Goal: Find specific page/section: Find specific page/section

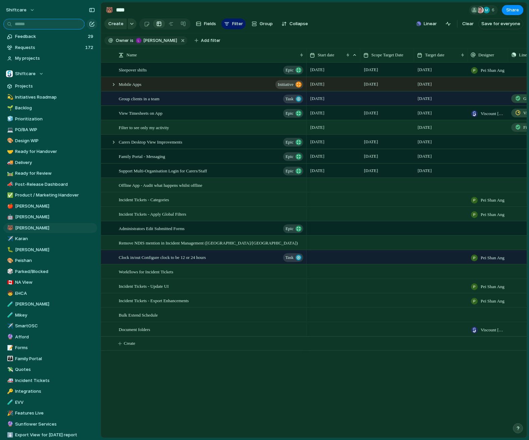
click at [20, 21] on input "text" at bounding box center [43, 24] width 81 height 11
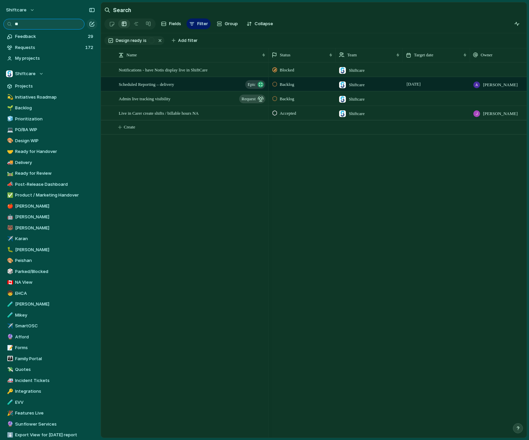
type input "*"
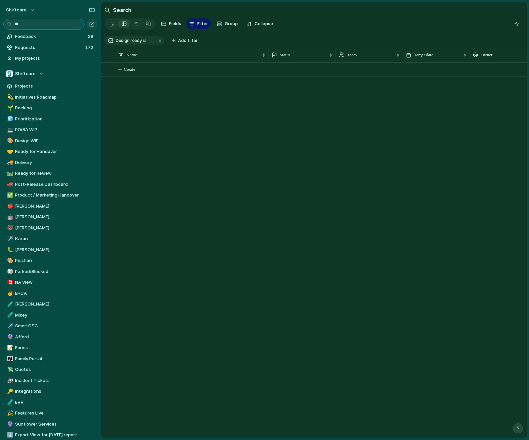
type input "*"
type input "*****"
click at [23, 74] on span "Shiftcare" at bounding box center [25, 73] width 20 height 7
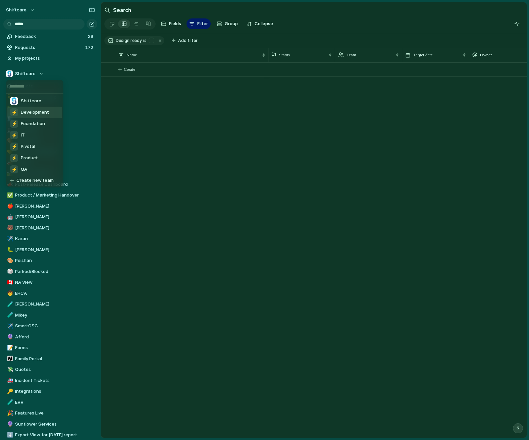
click at [26, 107] on li "⚡ Development" at bounding box center [34, 112] width 55 height 11
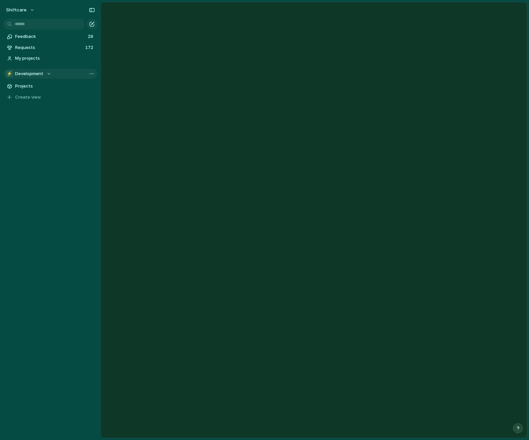
click at [25, 75] on span "Development" at bounding box center [29, 73] width 28 height 7
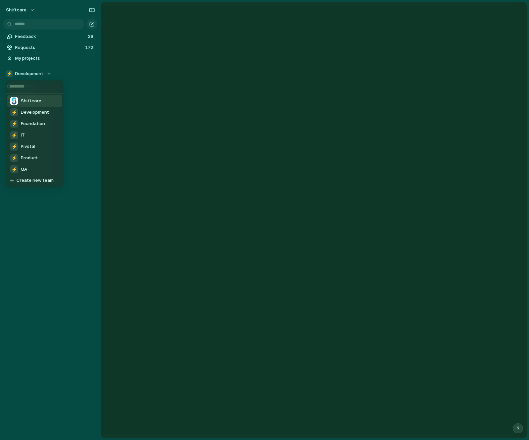
click at [31, 101] on span "Shiftcare" at bounding box center [31, 101] width 20 height 7
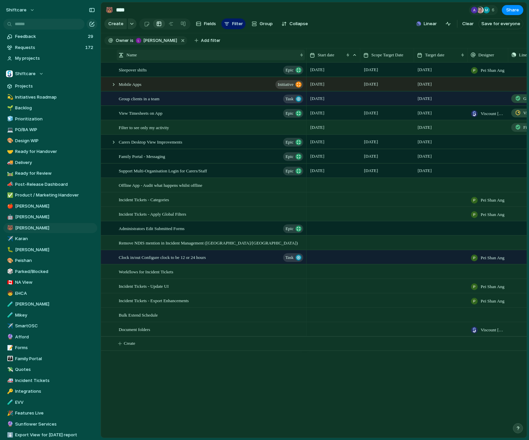
drag, startPoint x: 170, startPoint y: 44, endPoint x: 257, endPoint y: 44, distance: 88.0
click at [179, 44] on button "button" at bounding box center [183, 40] width 9 height 9
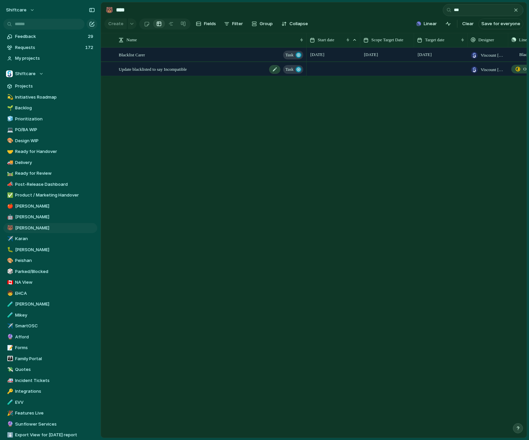
type input "***"
click at [157, 72] on span "Update blacklisted to say Incompatible" at bounding box center [153, 69] width 68 height 8
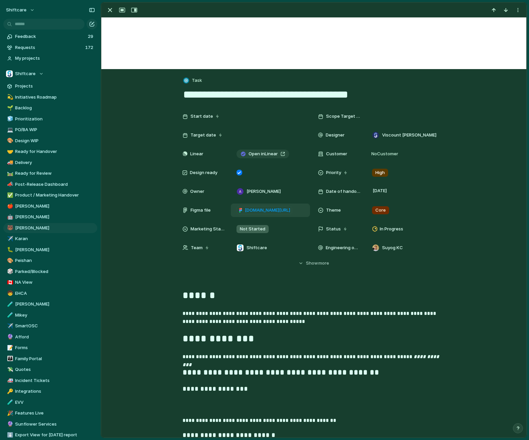
scroll to position [51, 0]
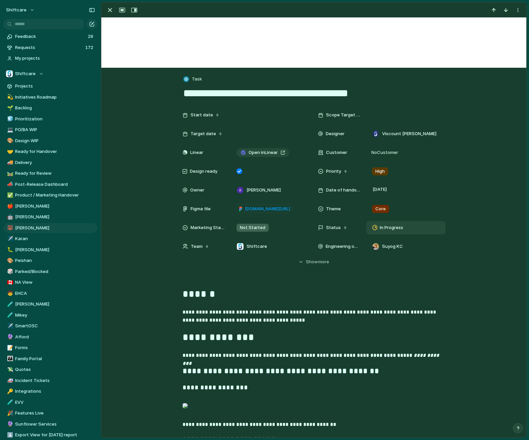
click at [379, 231] on div "In Progress" at bounding box center [389, 228] width 33 height 8
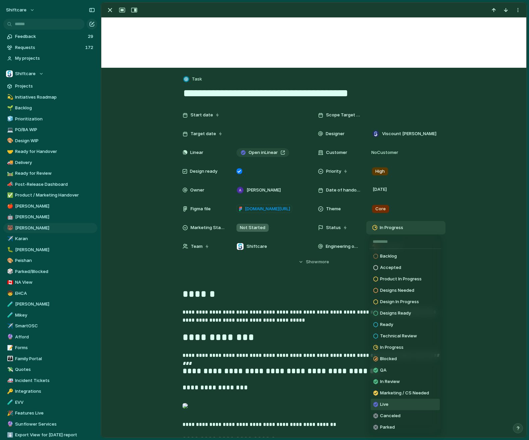
click at [397, 402] on li "Live" at bounding box center [405, 404] width 69 height 11
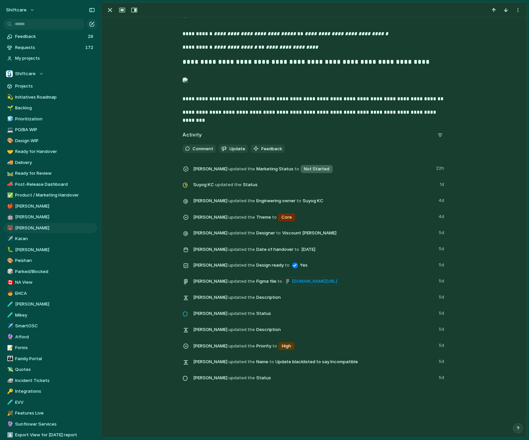
scroll to position [1201, 0]
